Goal: Task Accomplishment & Management: Use online tool/utility

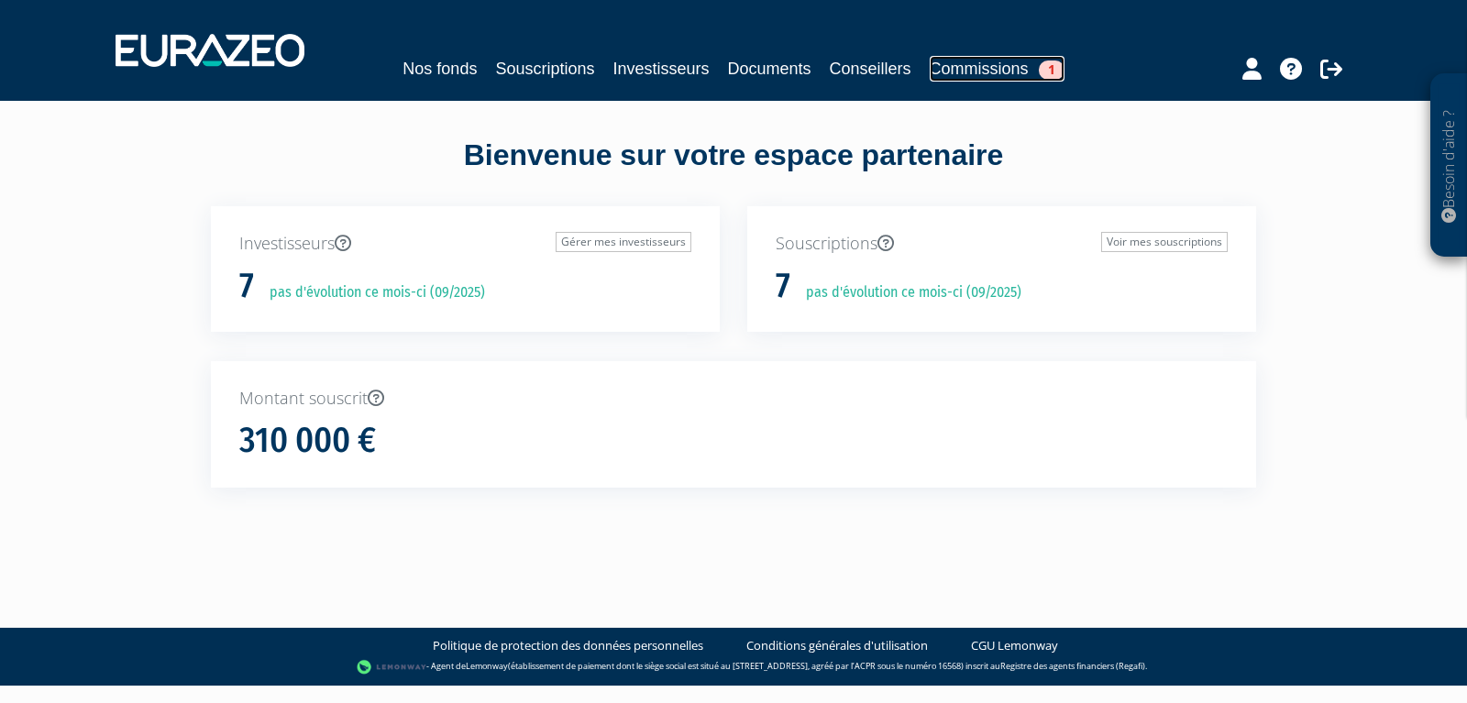
click at [1016, 59] on link "Commissions 1" at bounding box center [996, 69] width 135 height 26
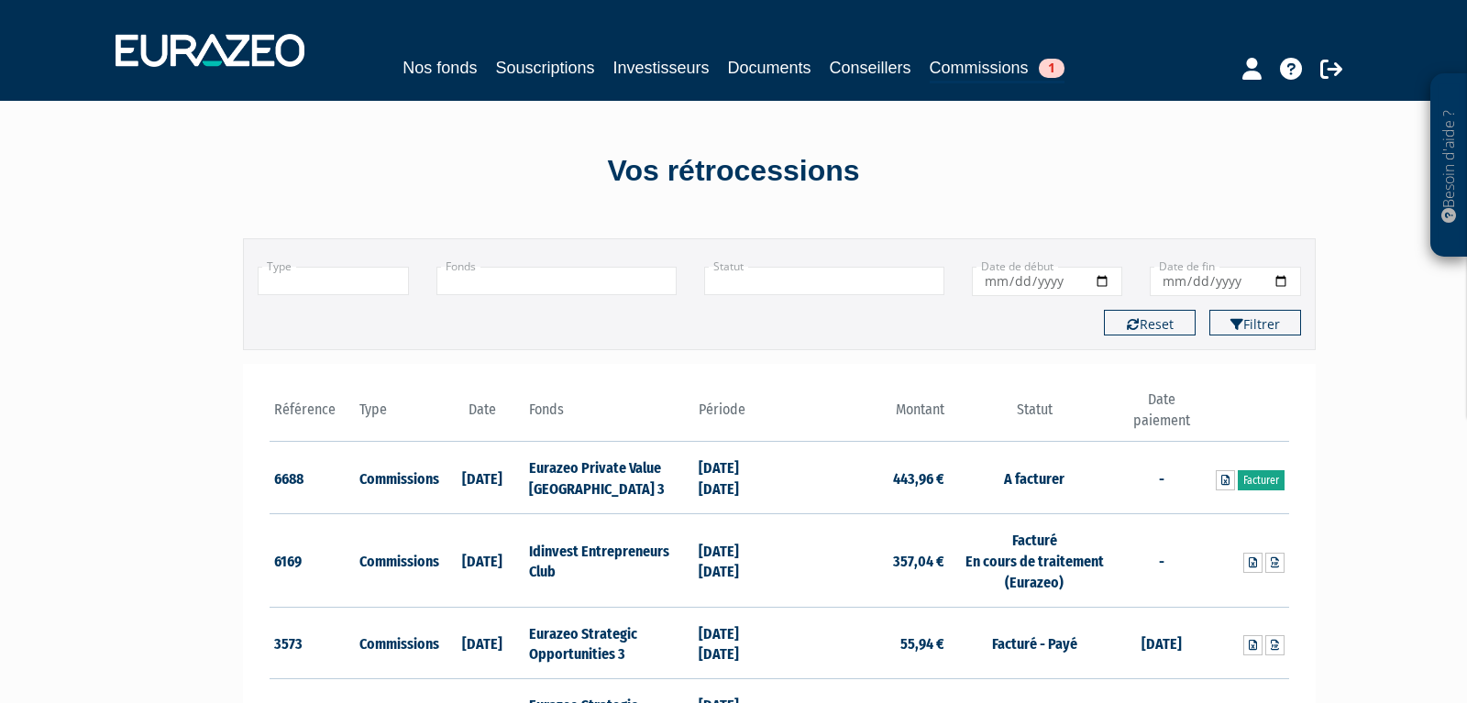
click at [1255, 483] on link "Facturer" at bounding box center [1260, 480] width 47 height 20
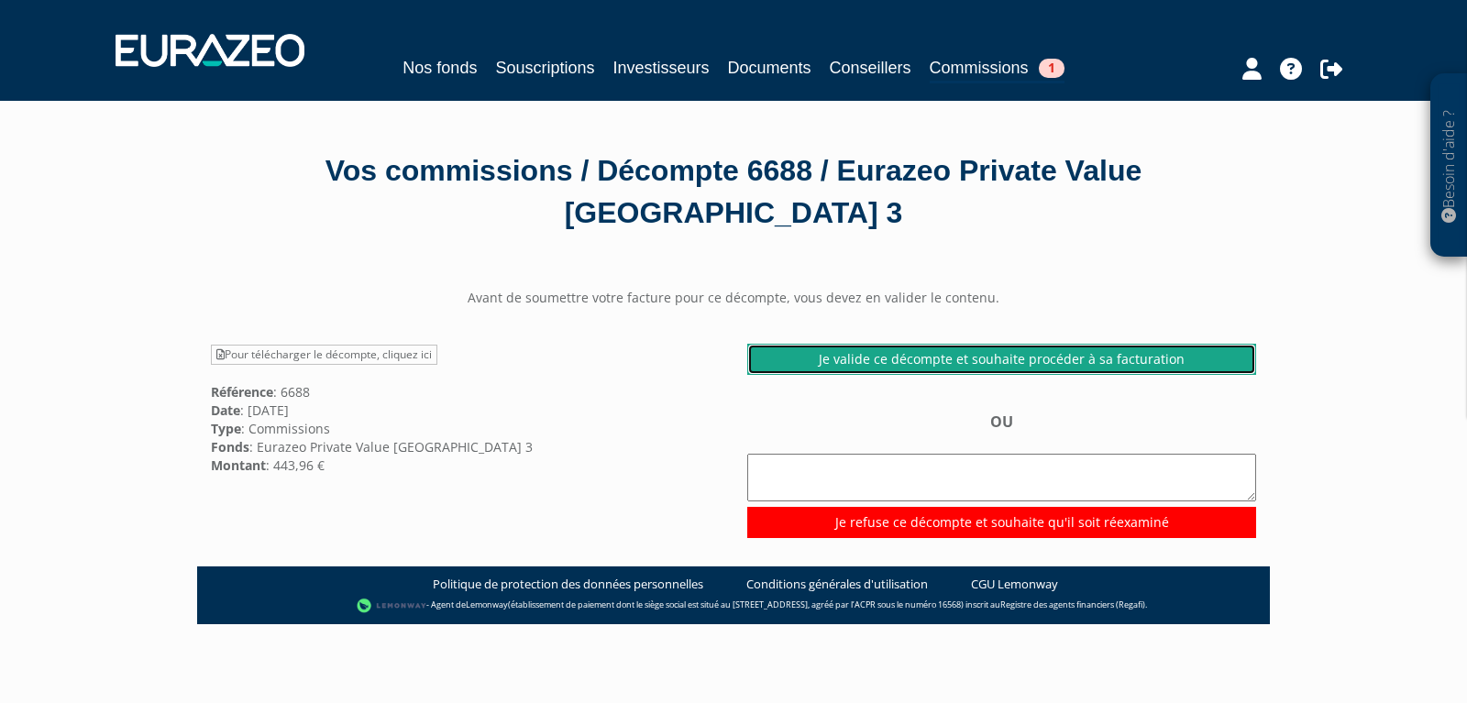
click at [920, 357] on link "Je valide ce décompte et souhaite procéder à sa facturation" at bounding box center [1001, 359] width 509 height 31
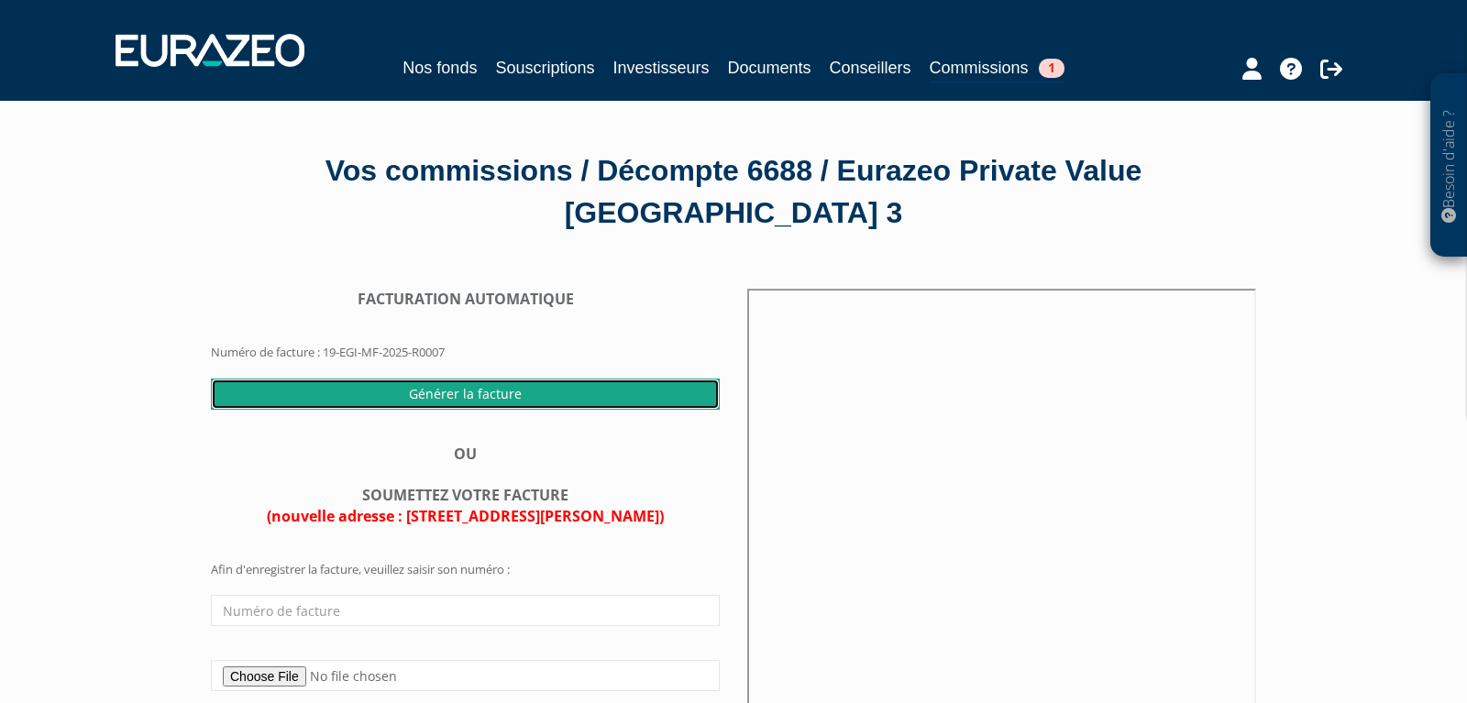
click at [505, 398] on input "Générer la facture" at bounding box center [465, 394] width 509 height 31
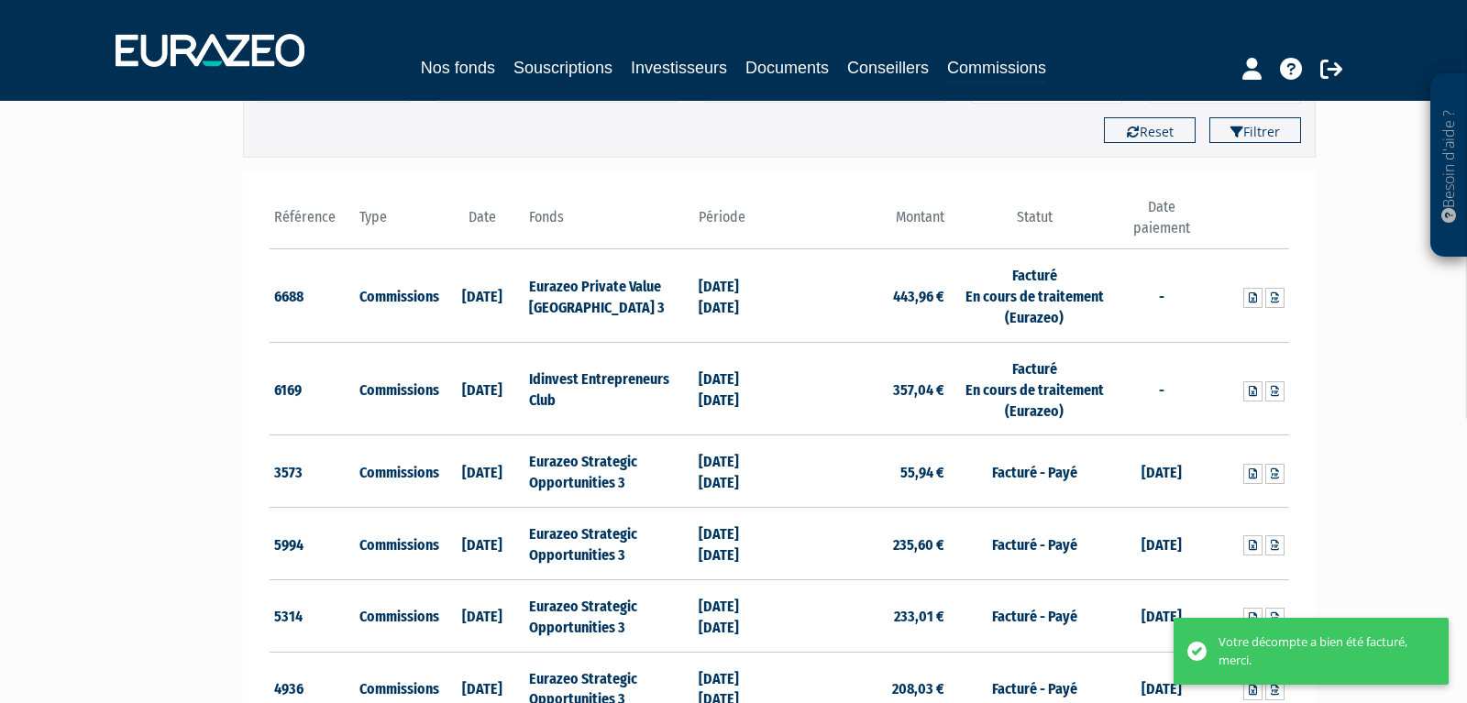
scroll to position [192, 0]
